Goal: Task Accomplishment & Management: Use online tool/utility

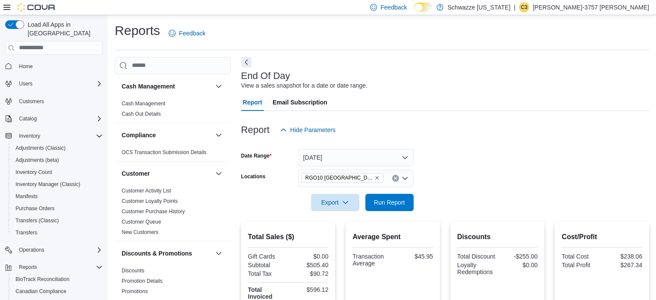
scroll to position [563, 0]
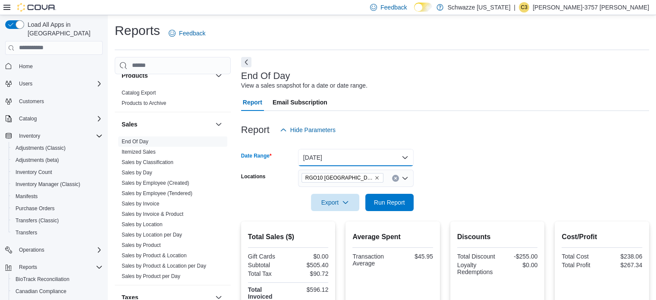
click at [344, 160] on button "[DATE]" at bounding box center [356, 157] width 116 height 17
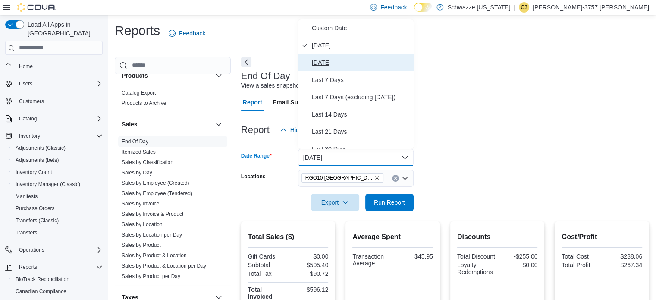
click at [326, 67] on span "[DATE]" at bounding box center [361, 62] width 98 height 10
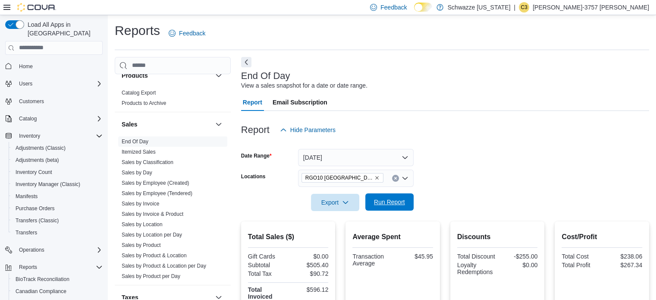
click at [392, 198] on span "Run Report" at bounding box center [390, 201] width 38 height 17
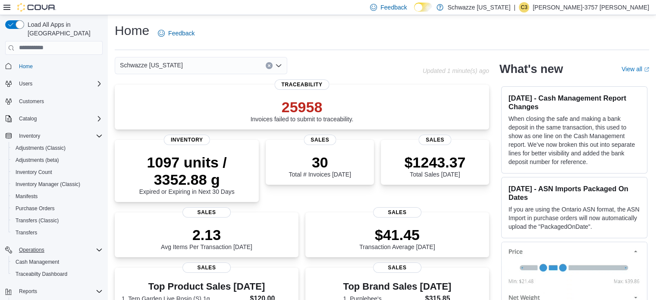
scroll to position [86, 0]
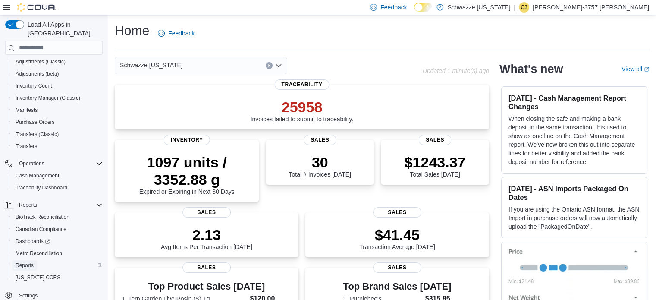
click at [24, 262] on span "Reports" at bounding box center [25, 265] width 18 height 7
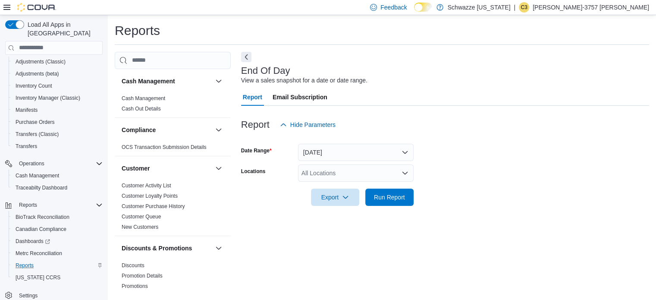
scroll to position [0, 0]
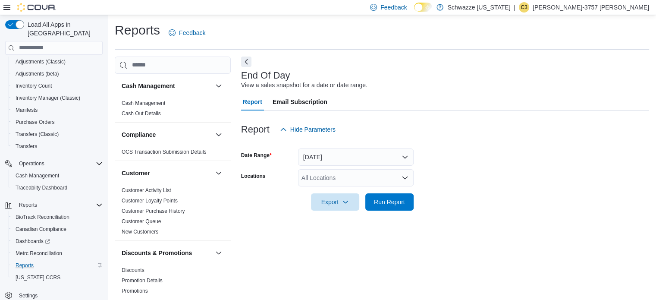
click at [343, 179] on div "All Locations" at bounding box center [356, 177] width 116 height 17
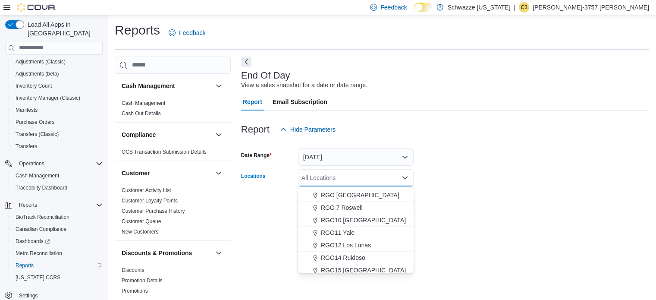
scroll to position [305, 0]
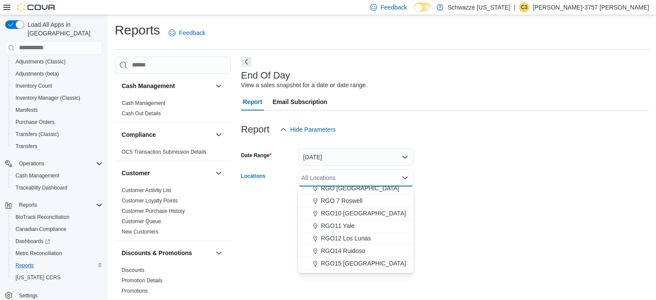
click at [354, 217] on button "RGO10 [GEOGRAPHIC_DATA]" at bounding box center [356, 213] width 116 height 13
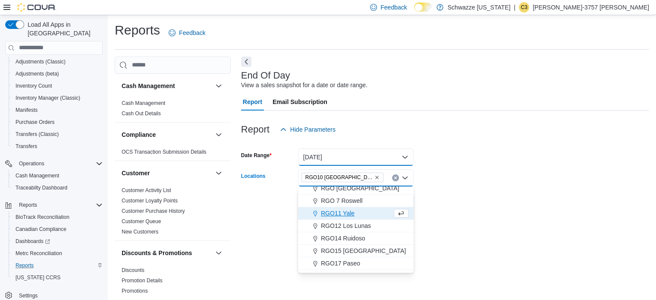
click at [335, 151] on button "[DATE]" at bounding box center [356, 156] width 116 height 17
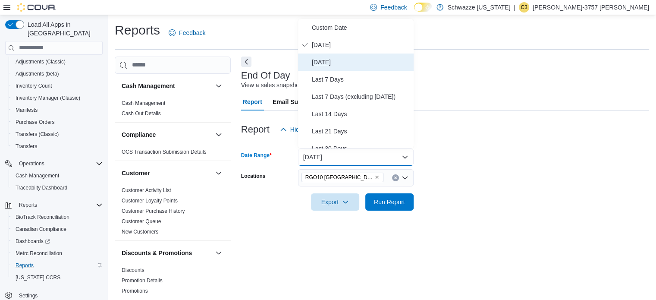
click at [324, 60] on span "[DATE]" at bounding box center [361, 62] width 98 height 10
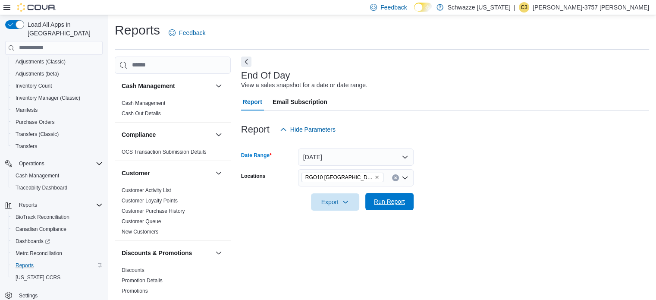
click at [397, 206] on span "Run Report" at bounding box center [390, 201] width 38 height 17
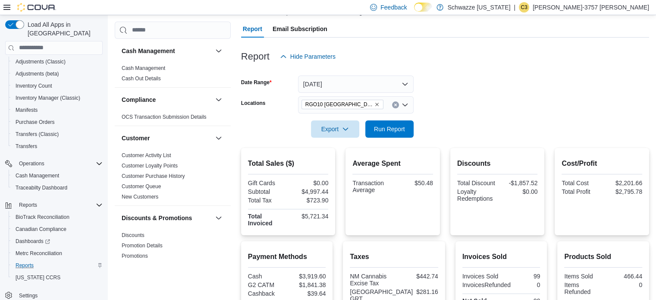
scroll to position [75, 0]
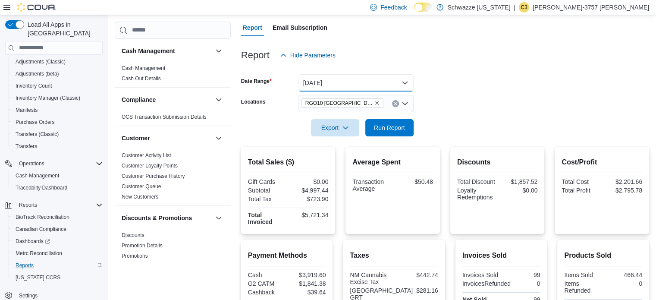
click at [346, 79] on button "[DATE]" at bounding box center [356, 82] width 116 height 17
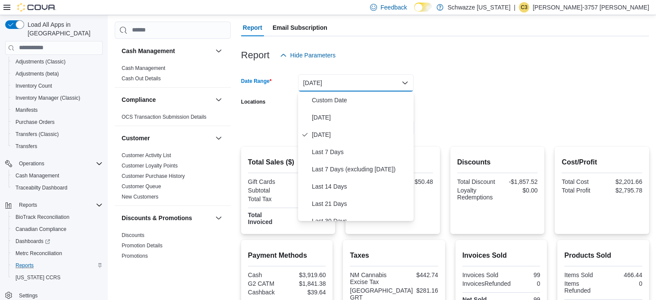
click at [346, 79] on button "[DATE]" at bounding box center [356, 82] width 116 height 17
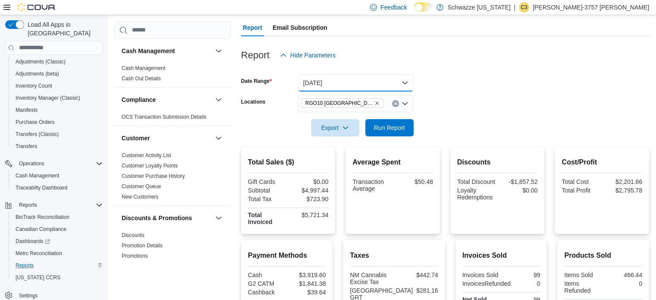
click at [336, 81] on button "[DATE]" at bounding box center [356, 82] width 116 height 17
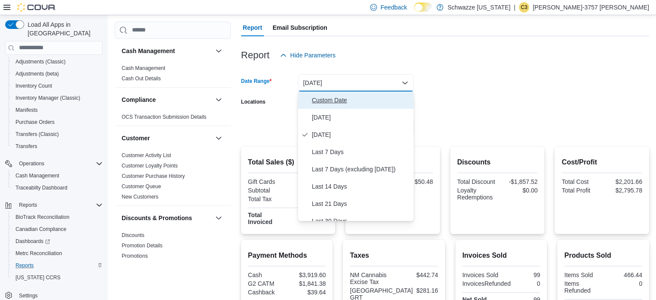
click at [334, 104] on span "Custom Date" at bounding box center [361, 100] width 98 height 10
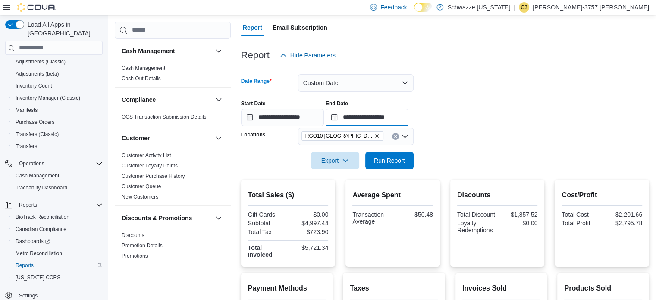
click at [380, 117] on input "**********" at bounding box center [367, 117] width 83 height 17
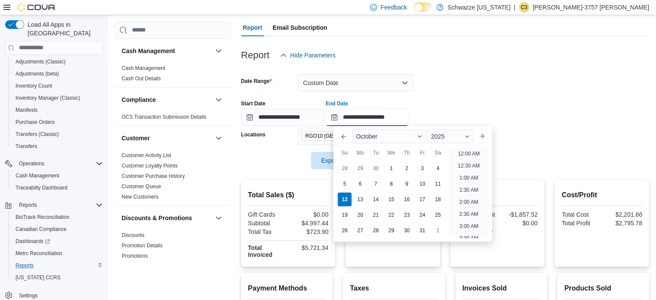
scroll to position [490, 0]
click at [345, 181] on div "5" at bounding box center [344, 183] width 15 height 15
type input "**********"
click at [454, 84] on form "**********" at bounding box center [445, 116] width 408 height 105
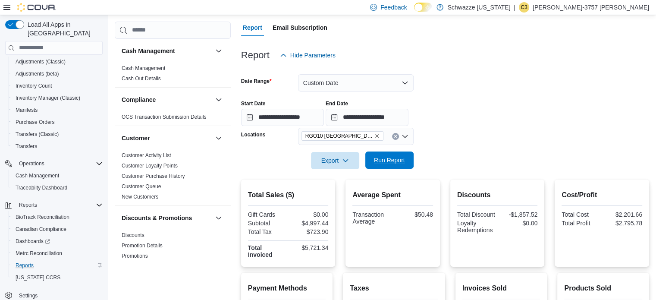
click at [393, 161] on span "Run Report" at bounding box center [389, 160] width 31 height 9
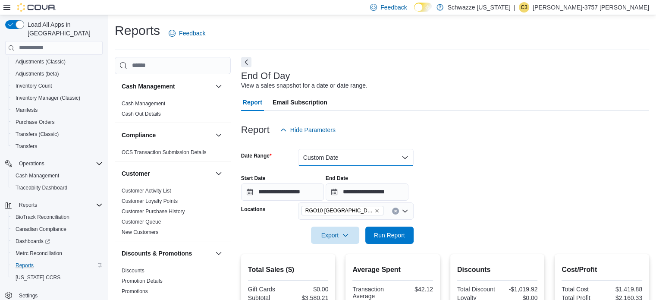
click at [395, 155] on button "Custom Date" at bounding box center [356, 157] width 116 height 17
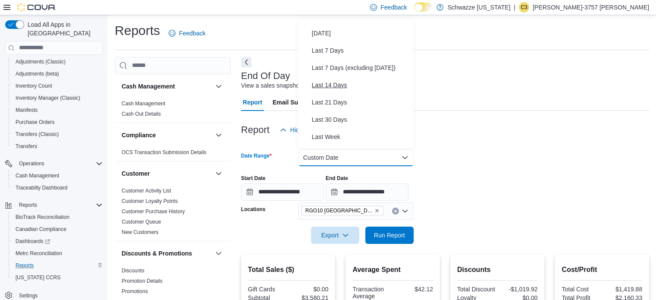
scroll to position [31, 0]
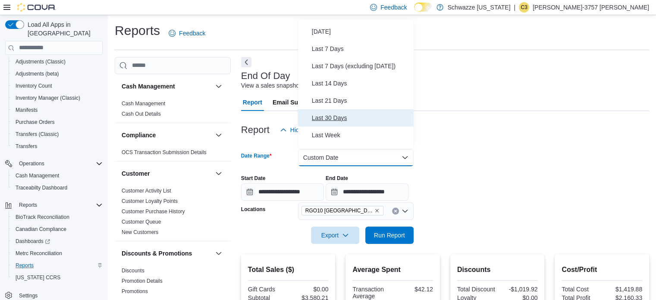
click at [335, 116] on span "Last 30 Days" at bounding box center [361, 118] width 98 height 10
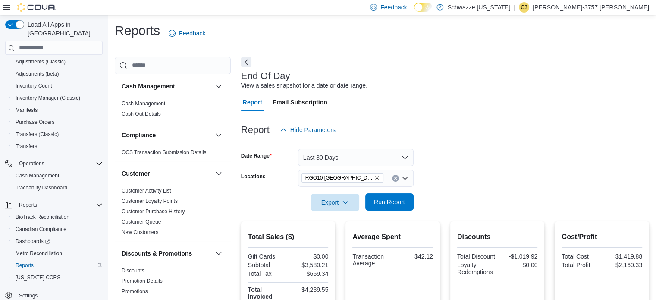
click at [385, 203] on span "Run Report" at bounding box center [389, 202] width 31 height 9
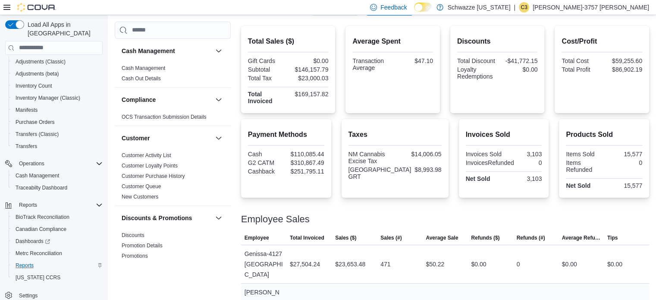
scroll to position [109, 0]
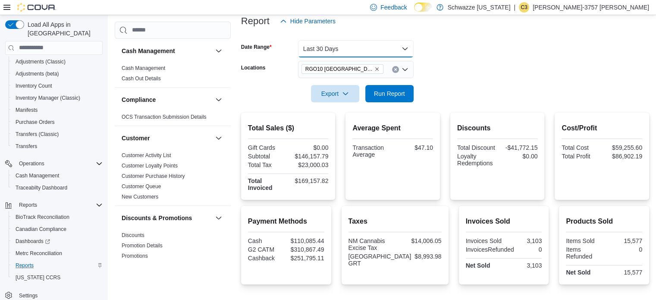
click at [369, 53] on button "Last 30 Days" at bounding box center [356, 48] width 116 height 17
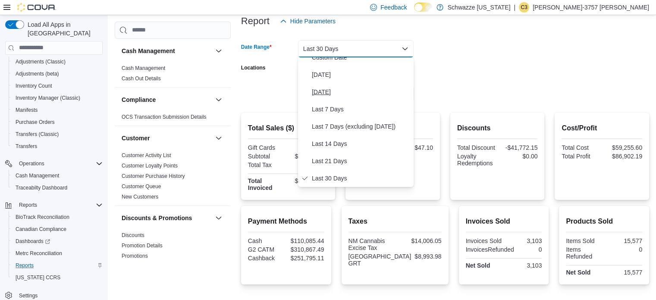
scroll to position [0, 0]
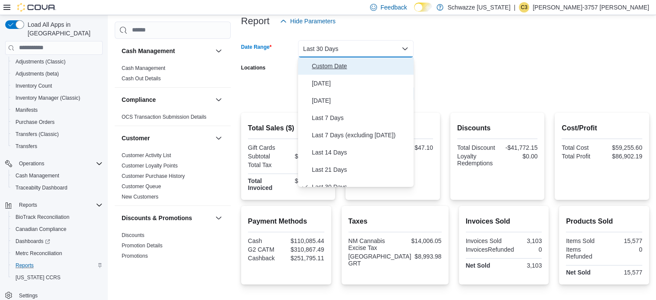
click at [340, 66] on span "Custom Date" at bounding box center [361, 66] width 98 height 10
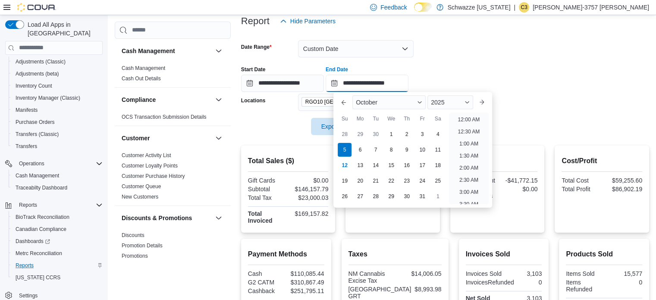
click at [376, 81] on input "**********" at bounding box center [367, 83] width 83 height 17
click at [551, 83] on div "**********" at bounding box center [445, 75] width 408 height 33
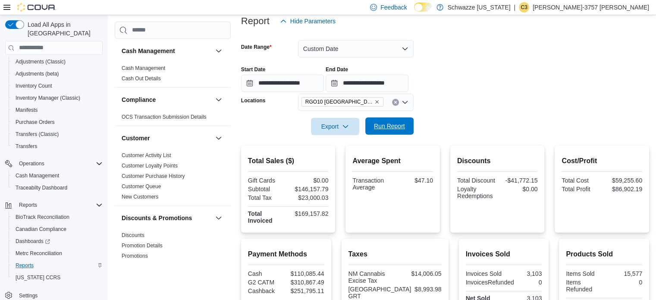
click at [383, 122] on span "Run Report" at bounding box center [389, 126] width 31 height 9
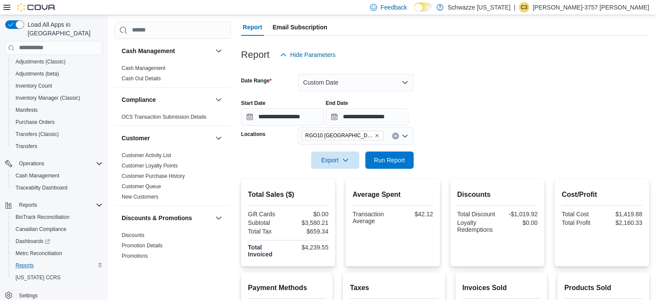
scroll to position [74, 0]
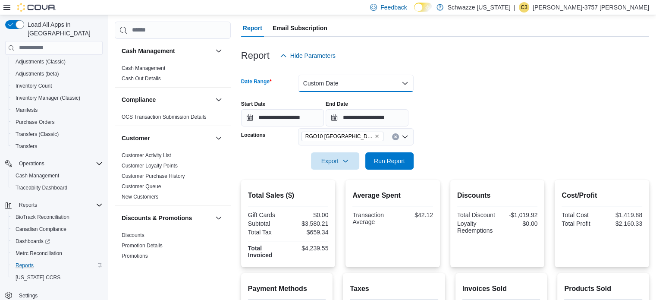
click at [357, 85] on button "Custom Date" at bounding box center [356, 83] width 116 height 17
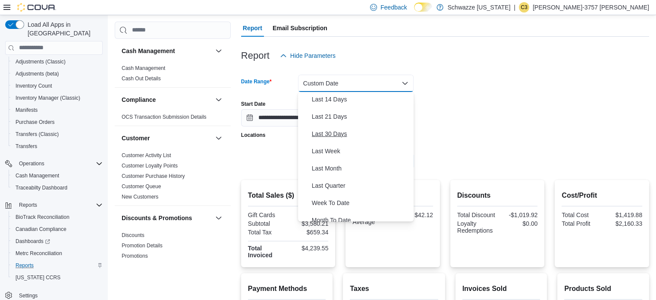
scroll to position [88, 0]
click at [338, 132] on span "Last 30 Days" at bounding box center [361, 133] width 98 height 10
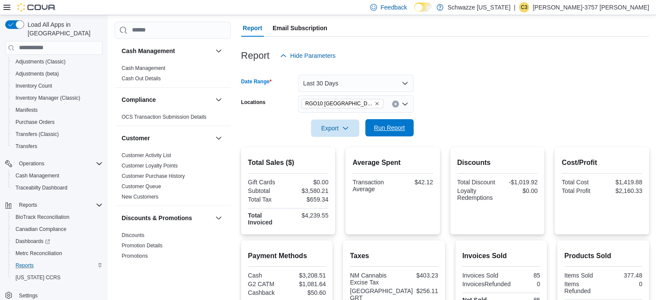
click at [376, 126] on span "Run Report" at bounding box center [389, 127] width 31 height 9
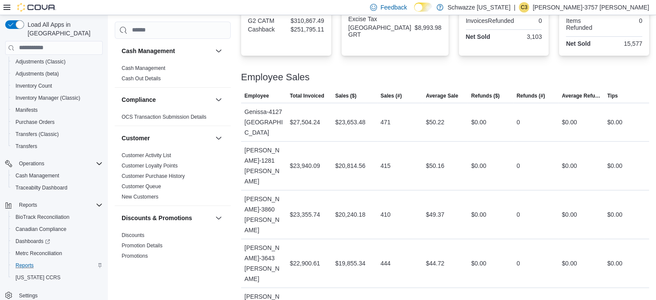
scroll to position [381, 0]
